Goal: Navigation & Orientation: Find specific page/section

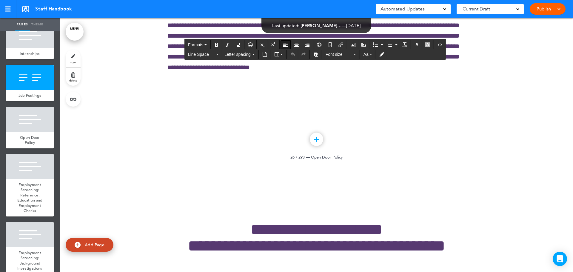
scroll to position [0, 1000]
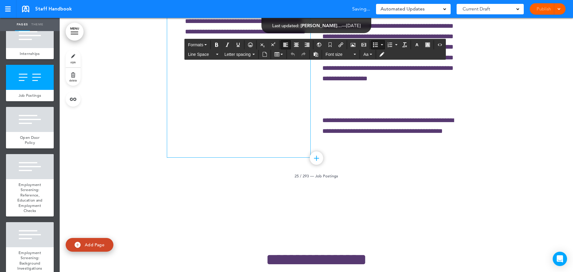
click at [270, 47] on li "**********" at bounding box center [247, 26] width 125 height 42
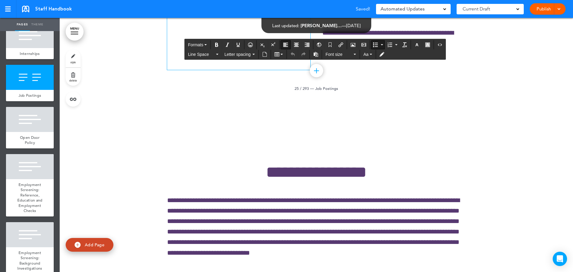
scroll to position [12533, 0]
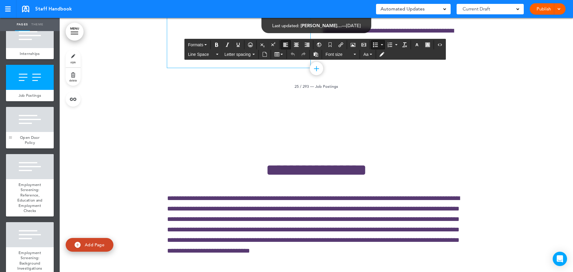
click at [15, 148] on div at bounding box center [10, 127] width 9 height 41
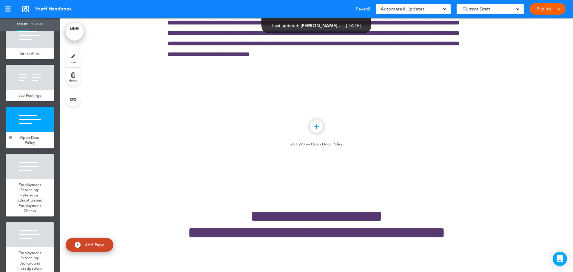
scroll to position [12730, 0]
click at [23, 90] on div at bounding box center [30, 77] width 48 height 25
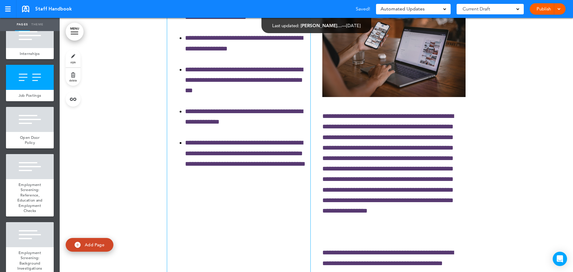
scroll to position [12309, 0]
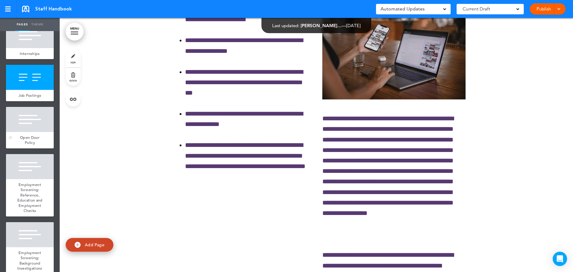
click at [25, 145] on span "Open Door Policy" at bounding box center [30, 140] width 20 height 10
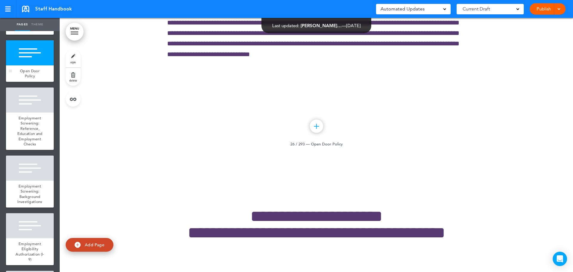
scroll to position [1314, 0]
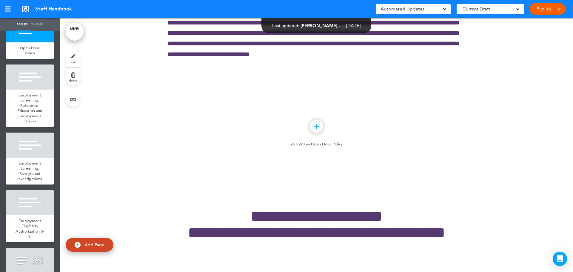
click at [24, 12] on div "Job Postings" at bounding box center [30, 5] width 48 height 11
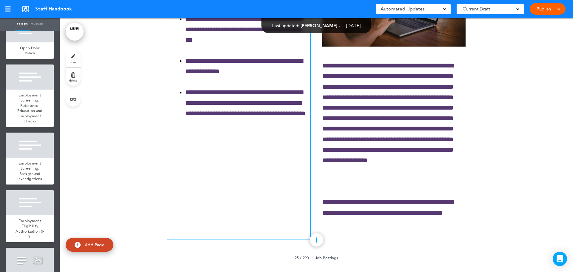
scroll to position [12339, 0]
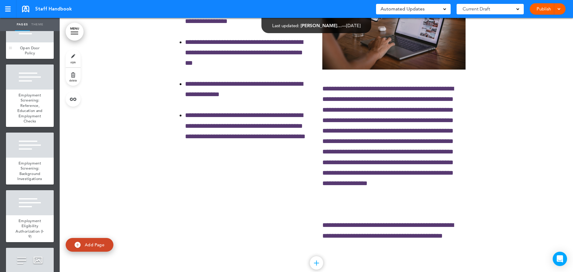
click at [32, 56] on span "Open Door Policy" at bounding box center [30, 50] width 20 height 10
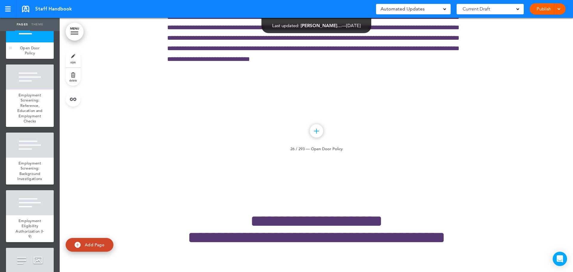
scroll to position [12730, 0]
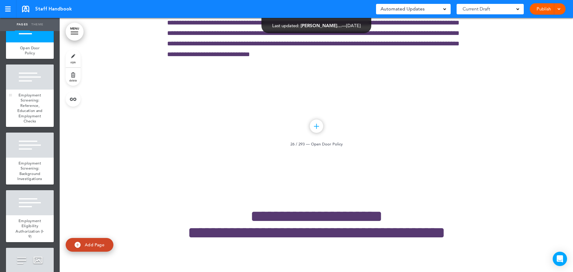
click at [41, 90] on div at bounding box center [30, 76] width 48 height 25
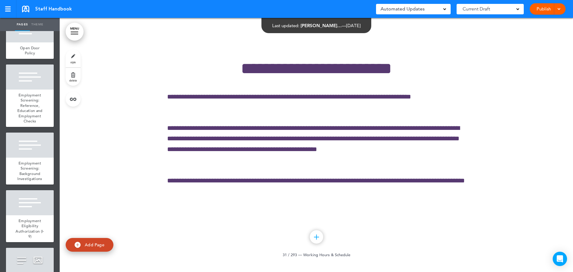
scroll to position [14775, 0]
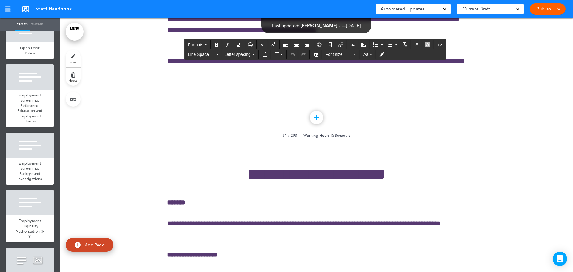
click at [287, 46] on p "**********" at bounding box center [316, 25] width 299 height 42
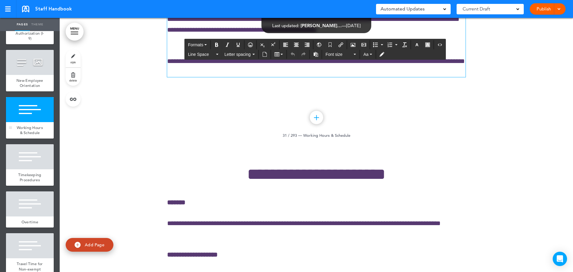
scroll to position [1582, 0]
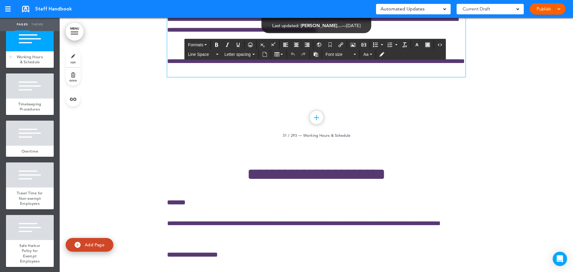
click at [35, 65] on span "Working Hours & Schedule" at bounding box center [30, 59] width 26 height 10
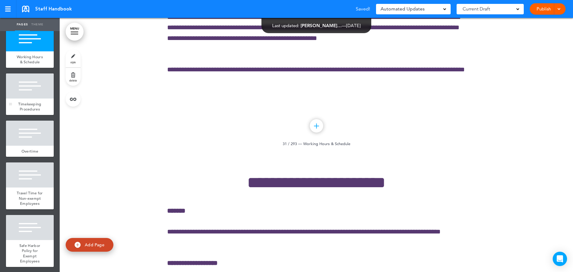
click at [24, 112] on span "Timekeeping Procedures" at bounding box center [29, 107] width 23 height 10
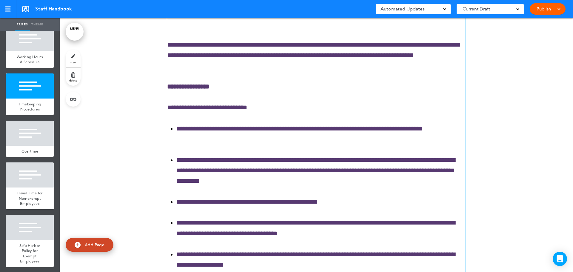
scroll to position [15170, 0]
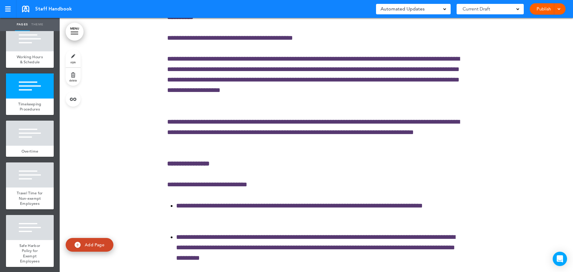
click at [75, 162] on div at bounding box center [316, 161] width 513 height 825
